Goal: Find specific page/section: Find specific page/section

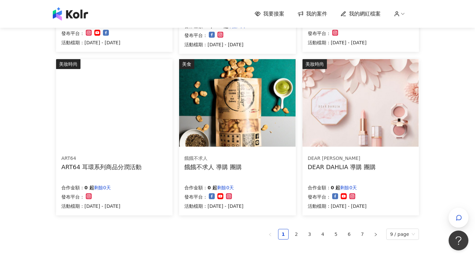
scroll to position [369, 0]
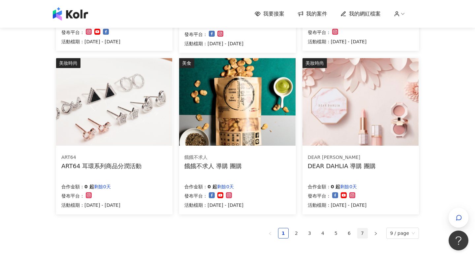
click at [364, 232] on link "7" at bounding box center [363, 233] width 10 height 10
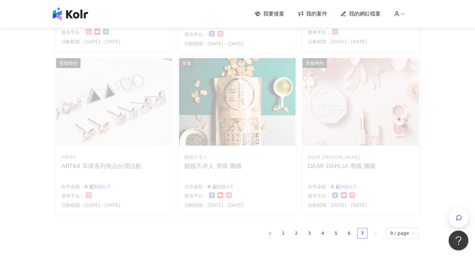
scroll to position [30, 0]
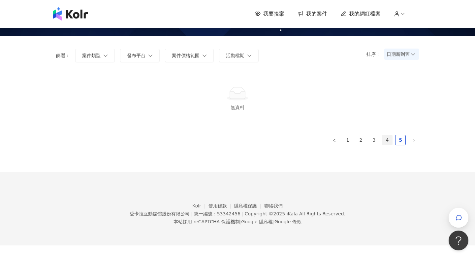
click at [389, 138] on link "4" at bounding box center [387, 140] width 10 height 10
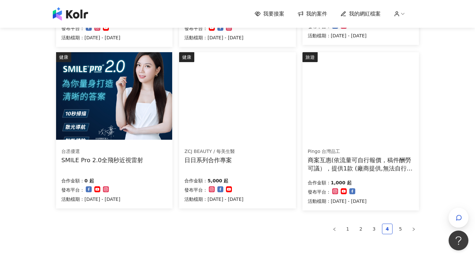
scroll to position [368, 0]
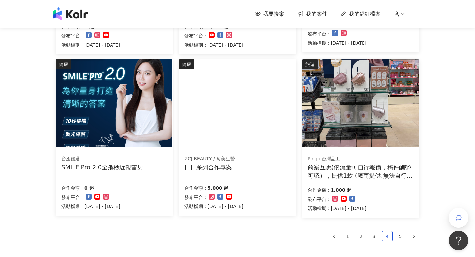
click at [81, 105] on img at bounding box center [114, 102] width 116 height 87
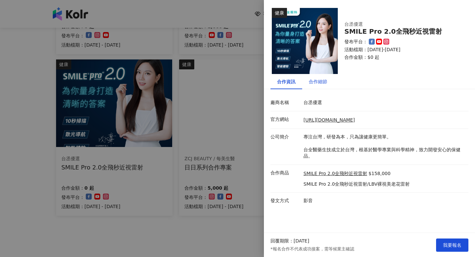
click at [323, 80] on div "合作細節" at bounding box center [318, 81] width 18 height 7
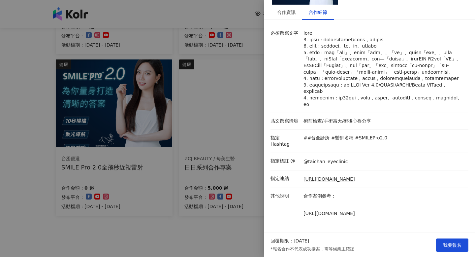
scroll to position [0, 0]
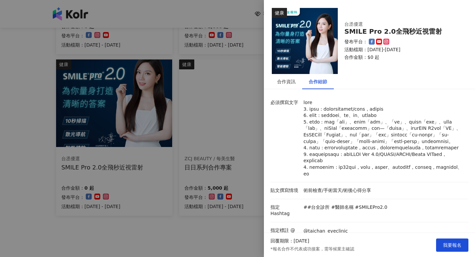
click at [29, 61] on div at bounding box center [237, 128] width 475 height 257
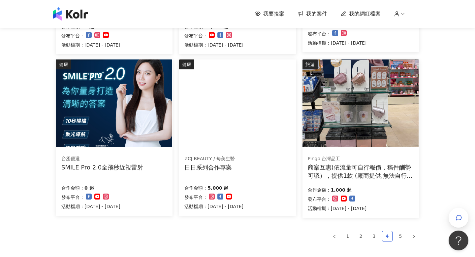
click at [356, 15] on span "我的網紅檔案" at bounding box center [365, 13] width 32 height 7
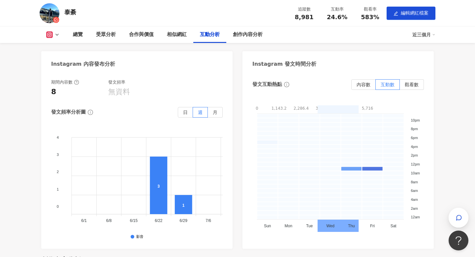
scroll to position [1395, 0]
